Goal: Find specific page/section: Find specific page/section

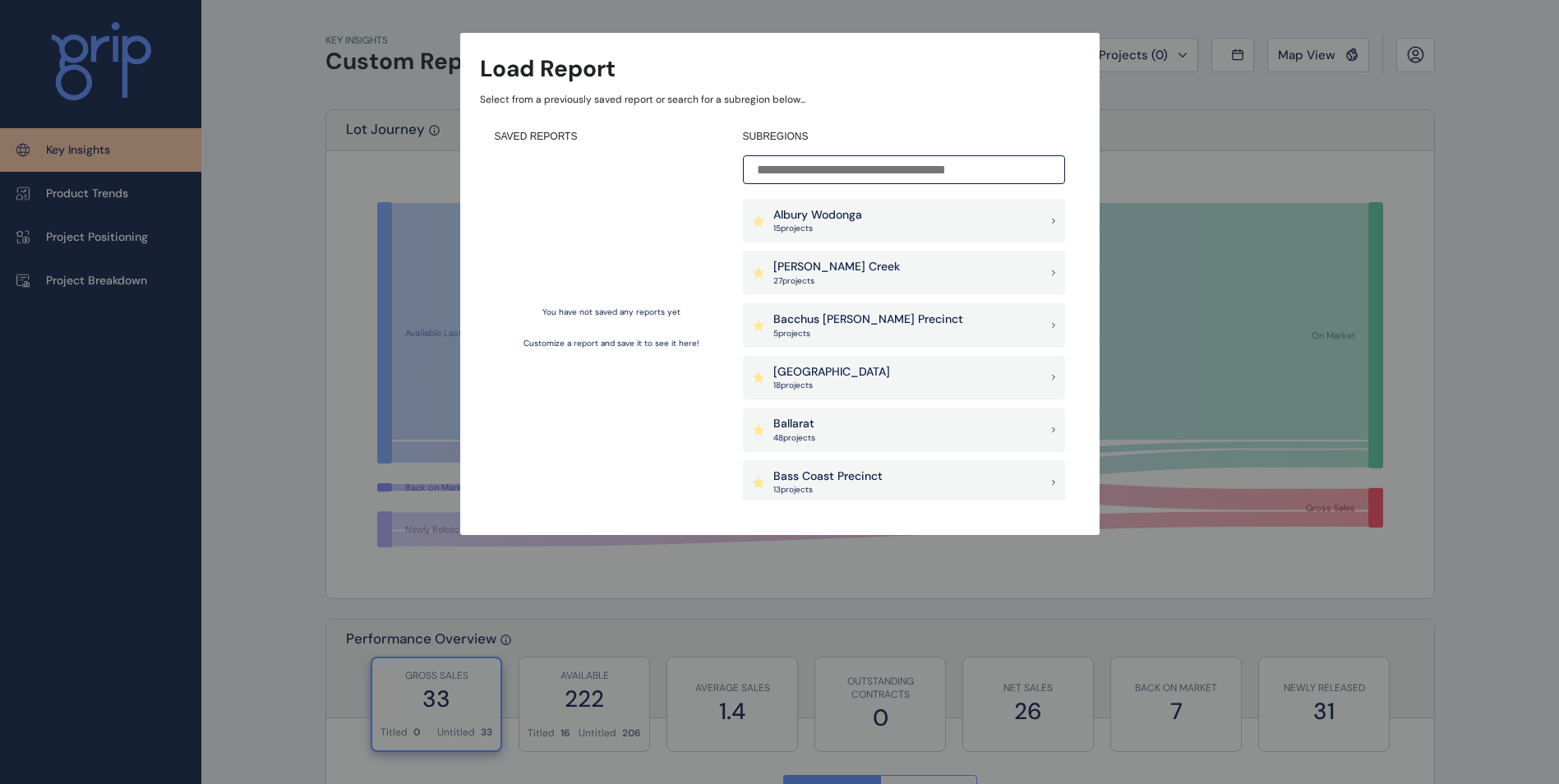
click at [946, 211] on div "Albury Wodonga 15 project s" at bounding box center [903, 221] width 322 height 44
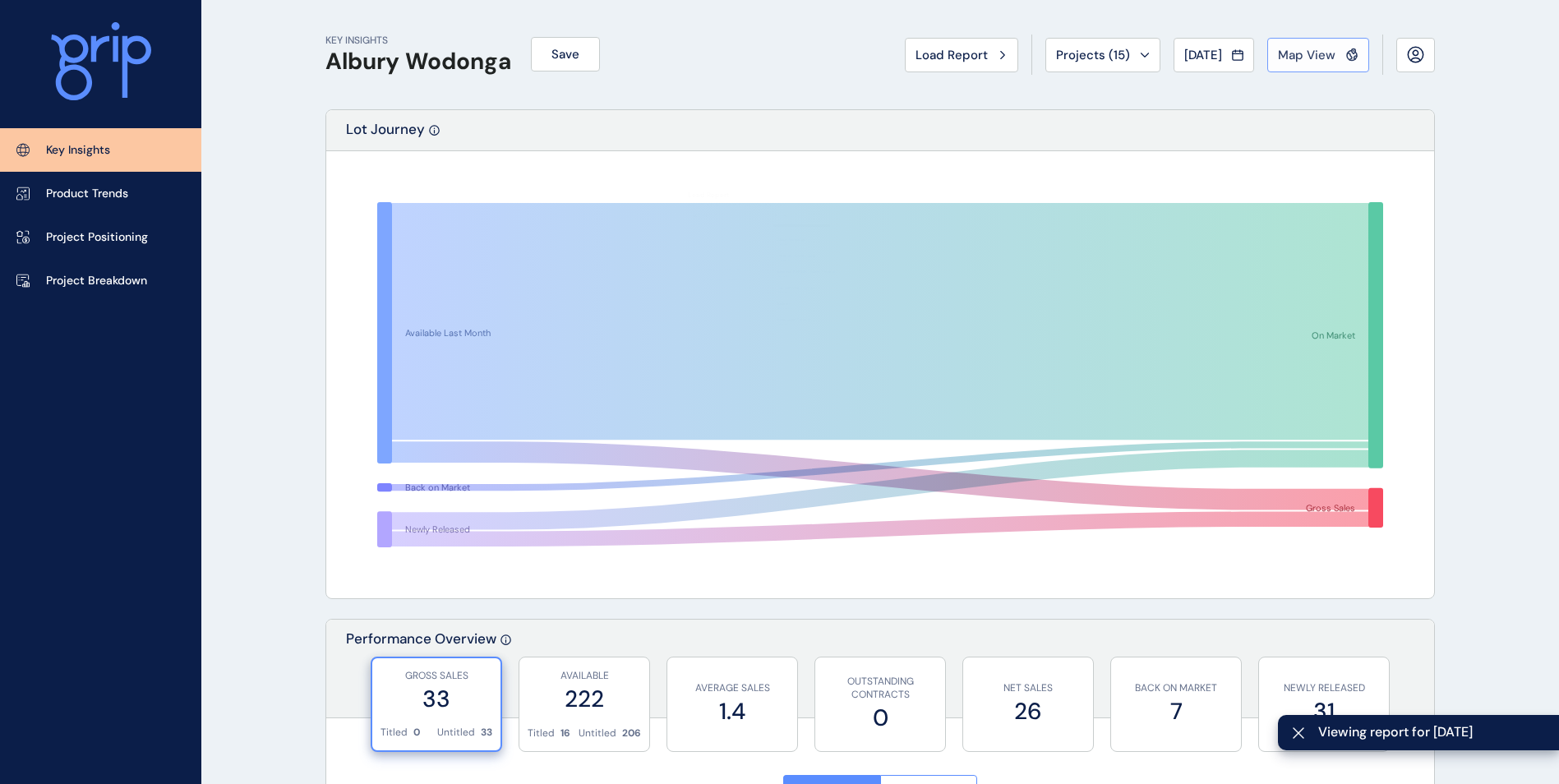
click at [1308, 48] on span "Map View" at bounding box center [1307, 55] width 57 height 17
